Goal: Transaction & Acquisition: Purchase product/service

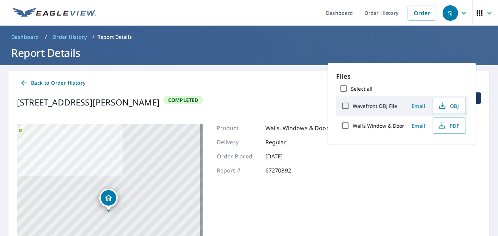
scroll to position [42, 0]
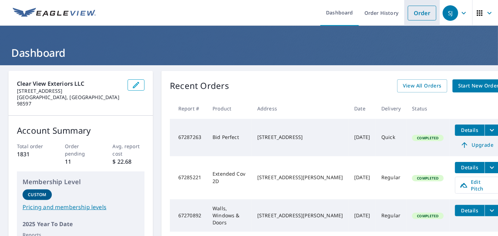
click at [411, 13] on link "Order" at bounding box center [422, 13] width 29 height 15
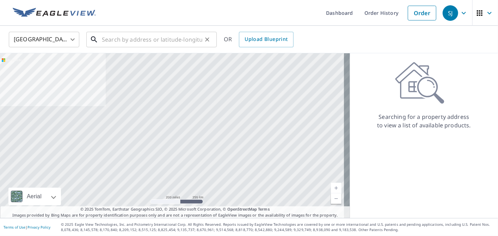
click at [146, 43] on input "text" at bounding box center [152, 40] width 100 height 20
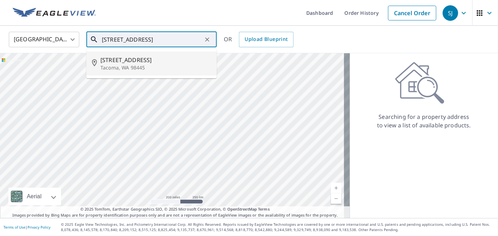
click at [143, 62] on span "14515 25th Avenue Ct E" at bounding box center [155, 60] width 111 height 8
type input "14515 25th Avenue Ct E Tacoma, WA 98445"
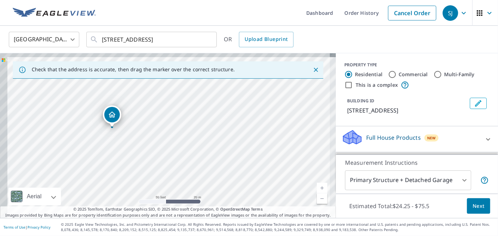
drag, startPoint x: 144, startPoint y: 141, endPoint x: 169, endPoint y: 151, distance: 27.2
click at [169, 151] on div "14515 25th Avenue Ct E Tacoma, WA 98445" at bounding box center [168, 135] width 336 height 165
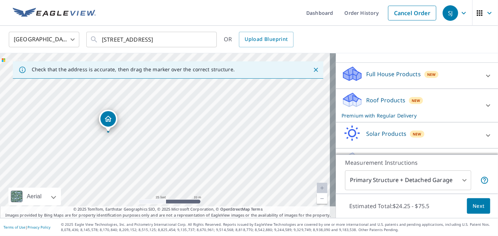
scroll to position [82, 0]
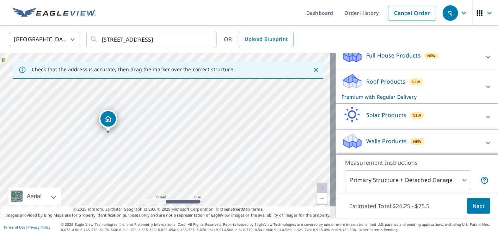
click at [378, 84] on div "Roof Products New Premium with Regular Delivery" at bounding box center [410, 86] width 138 height 27
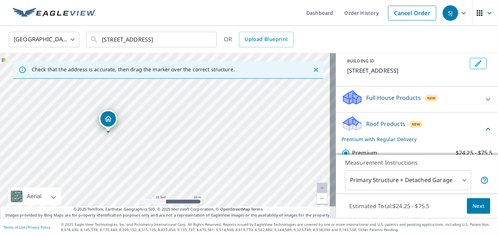
scroll to position [38, 0]
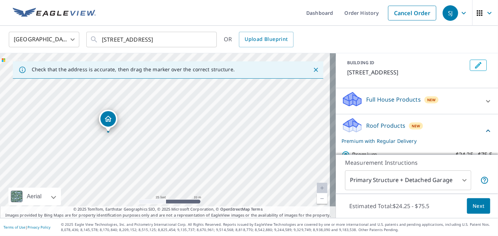
click at [381, 104] on p "Full House Products" at bounding box center [393, 99] width 55 height 8
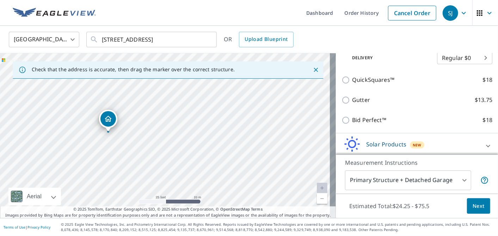
scroll to position [169, 0]
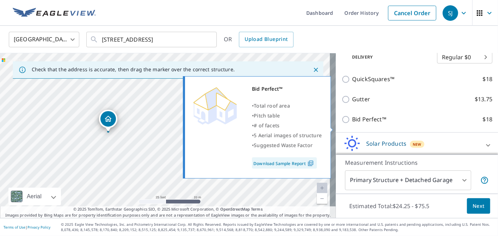
click at [356, 124] on p "Bid Perfect™" at bounding box center [369, 119] width 34 height 9
click at [352, 124] on input "Bid Perfect™ $18" at bounding box center [346, 119] width 11 height 8
checkbox input "true"
checkbox input "false"
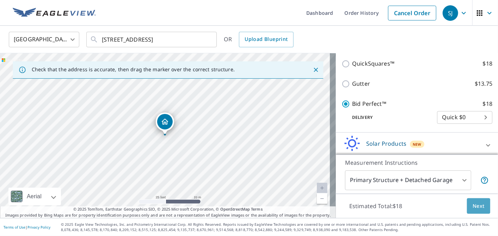
click at [473, 204] on span "Next" at bounding box center [479, 206] width 12 height 9
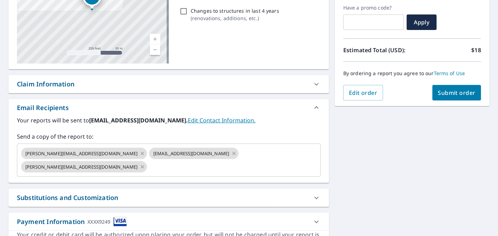
scroll to position [119, 0]
click at [448, 96] on button "Submit order" at bounding box center [456, 93] width 49 height 16
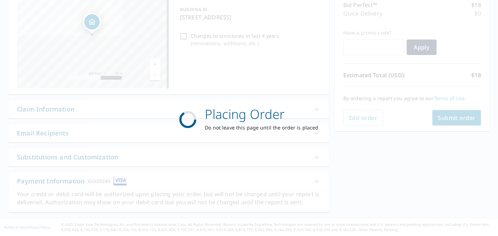
scroll to position [93, 0]
